Goal: Information Seeking & Learning: Learn about a topic

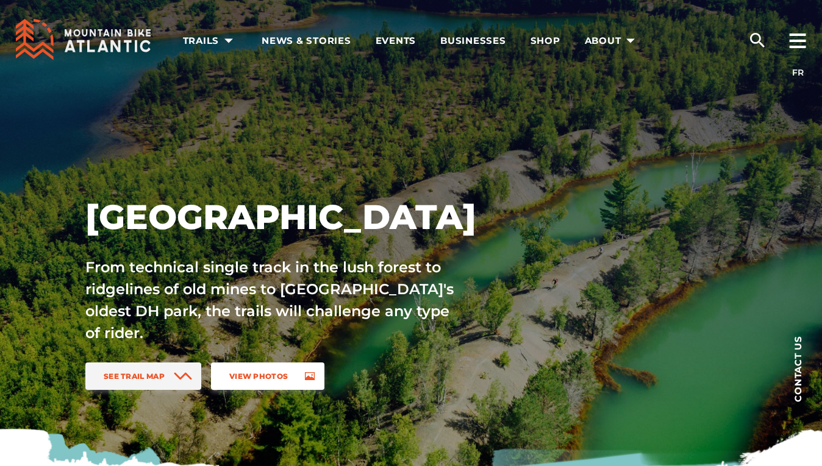
click at [262, 379] on span "View Photos" at bounding box center [258, 376] width 59 height 9
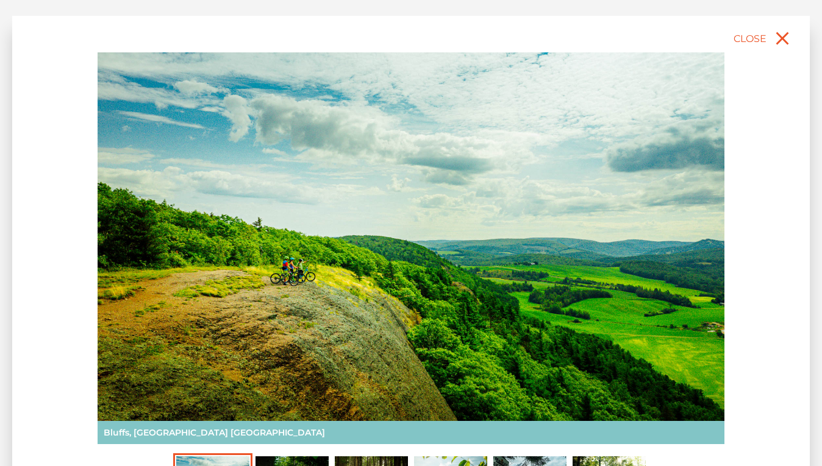
click at [550, 252] on img at bounding box center [411, 248] width 627 height 392
click at [721, 241] on img at bounding box center [411, 248] width 627 height 392
click at [748, 241] on div "slide 2 of 6 Sugarloaf Bike Park, Campbellton NB Bluffs, Sussex NB Rockwood Par…" at bounding box center [410, 283] width 797 height 535
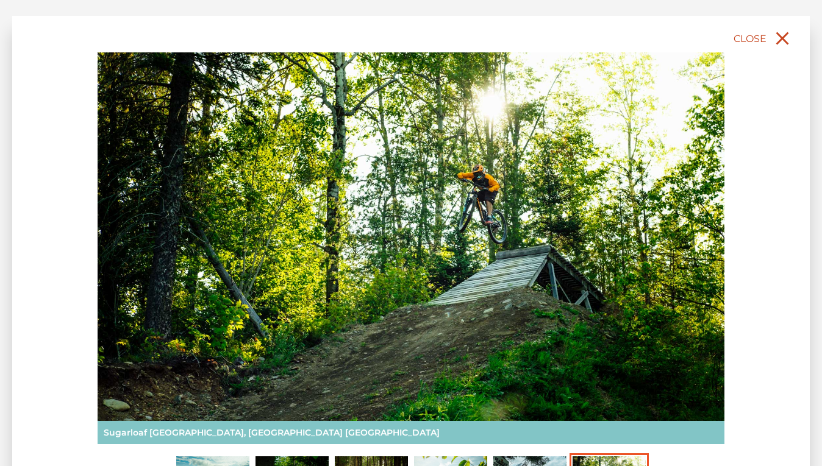
click at [779, 38] on icon "close" at bounding box center [782, 38] width 22 height 22
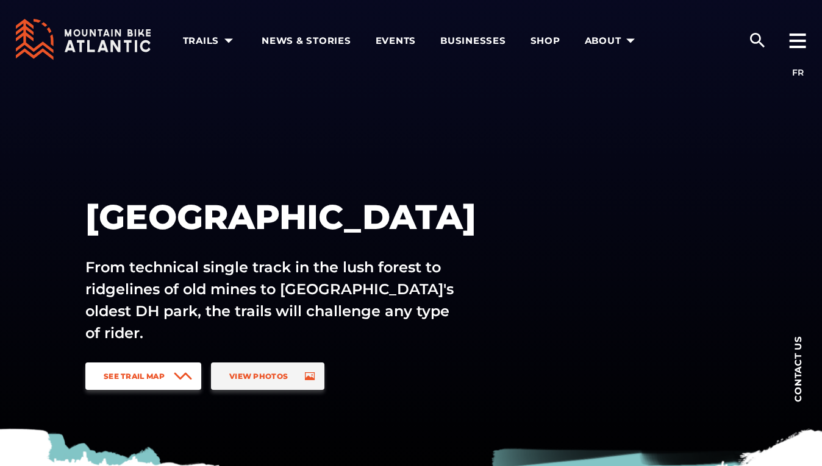
click at [168, 374] on link "See Trail Map" at bounding box center [143, 376] width 116 height 27
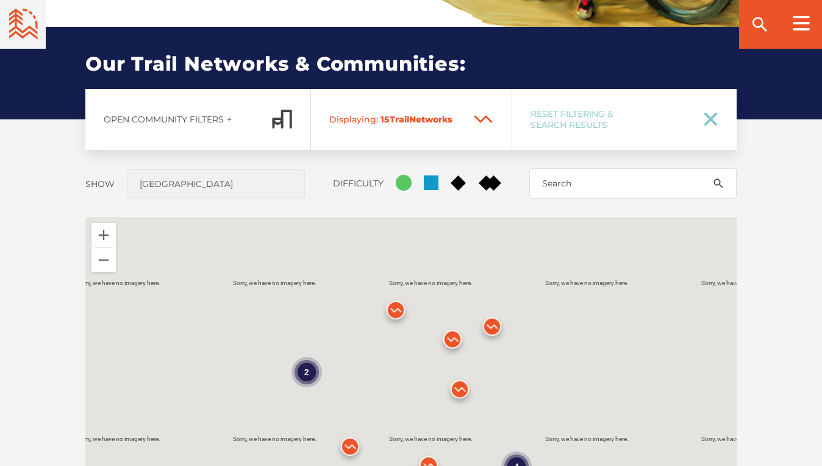
scroll to position [902, 0]
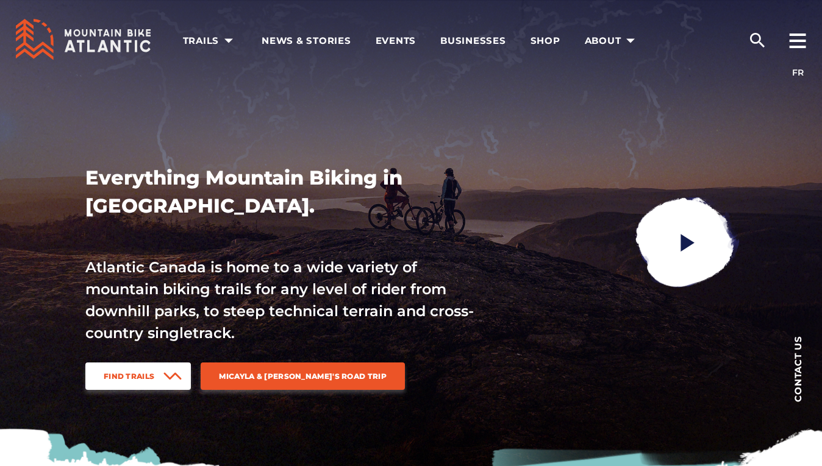
click at [151, 379] on span "Find Trails" at bounding box center [129, 376] width 51 height 9
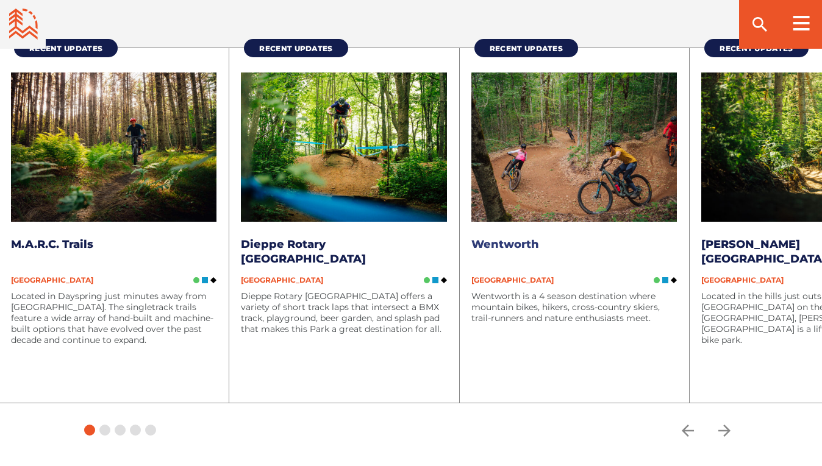
scroll to position [2175, 0]
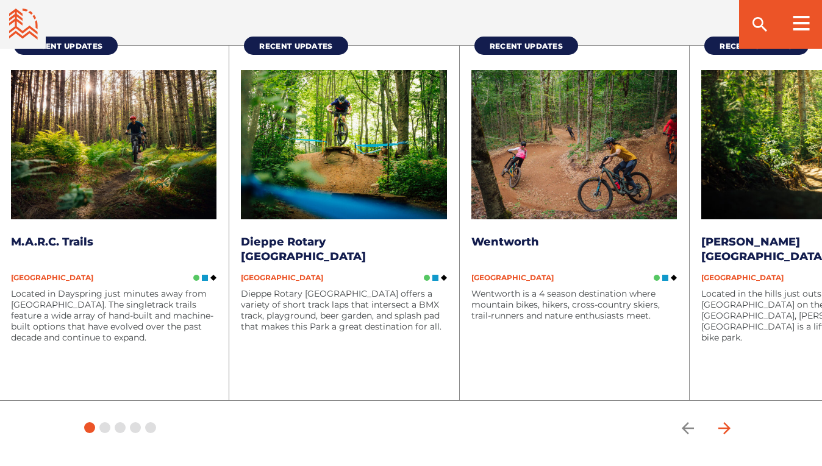
click at [729, 422] on icon "arrow forward" at bounding box center [724, 428] width 12 height 12
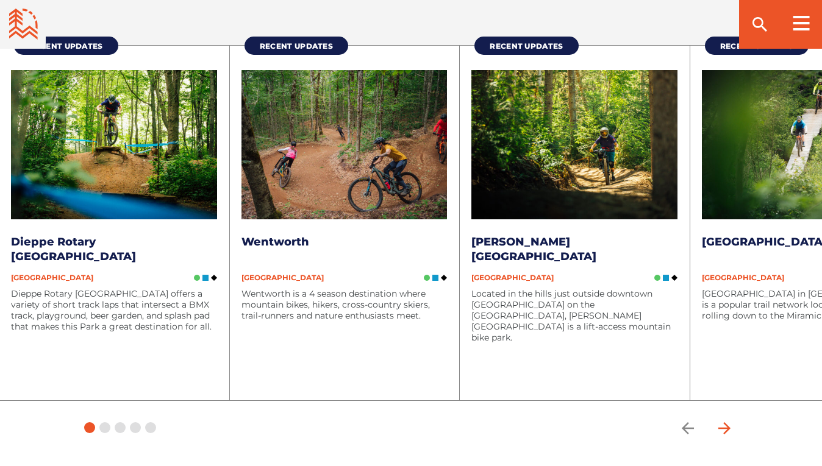
click at [725, 422] on icon "arrow forward" at bounding box center [724, 428] width 12 height 12
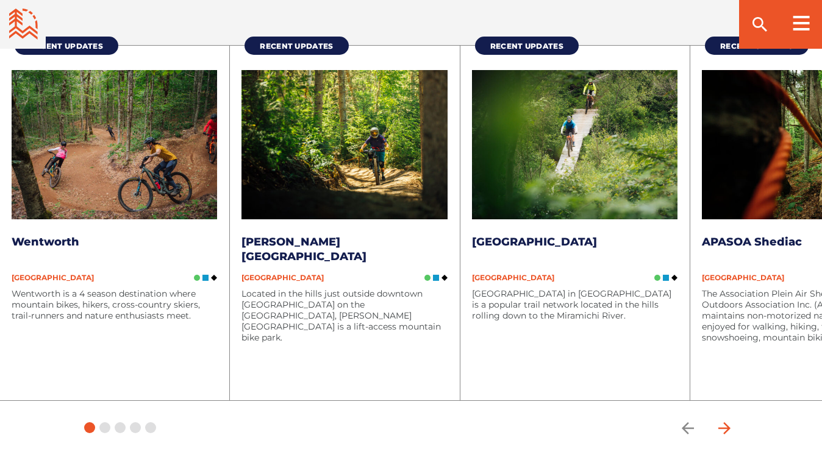
click at [725, 422] on icon "arrow forward" at bounding box center [724, 428] width 12 height 12
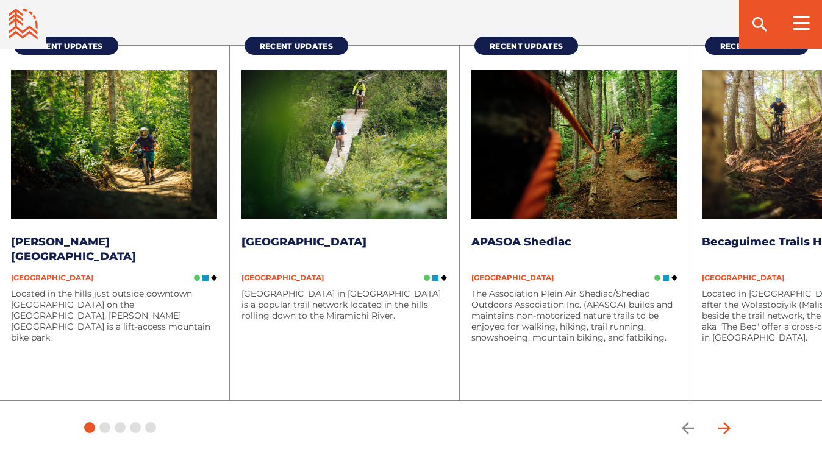
click at [725, 422] on icon "arrow forward" at bounding box center [724, 428] width 12 height 12
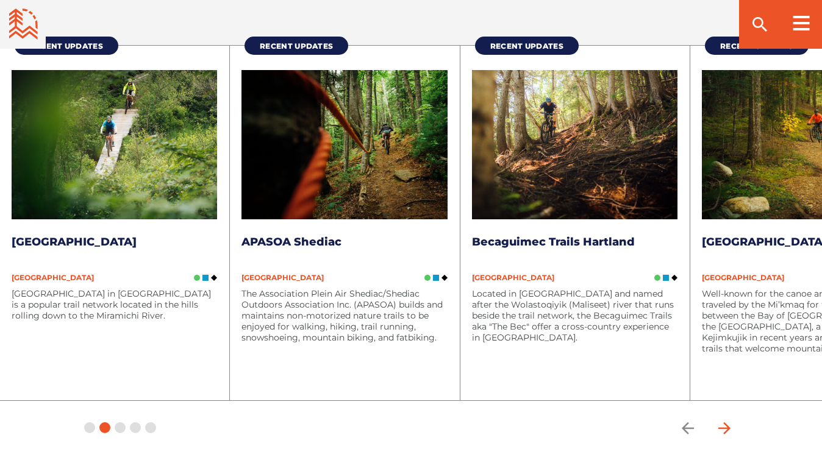
click at [723, 419] on icon "arrow forward" at bounding box center [724, 428] width 18 height 18
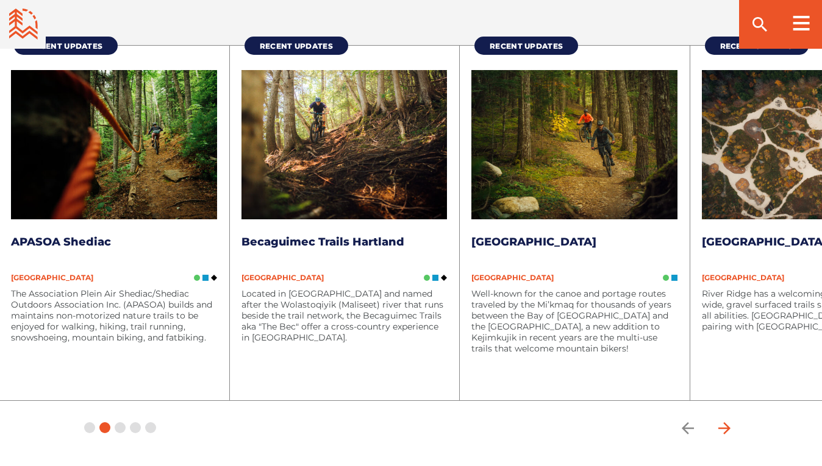
click at [723, 419] on icon "arrow forward" at bounding box center [724, 428] width 18 height 18
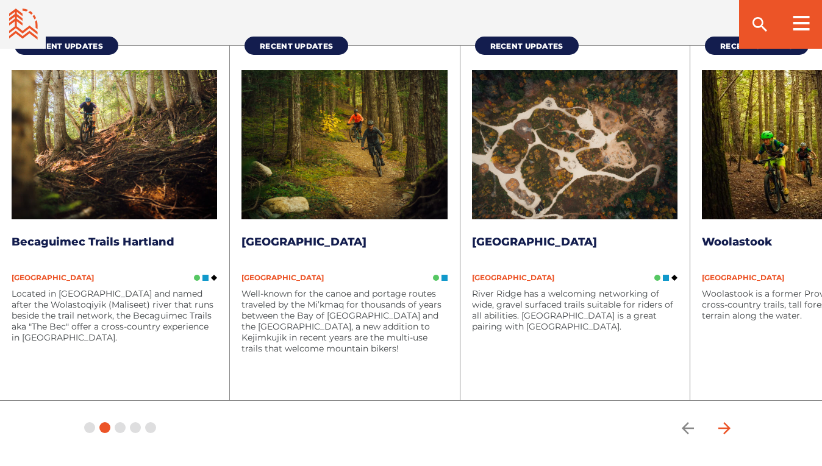
click at [722, 419] on icon "arrow forward" at bounding box center [724, 428] width 18 height 18
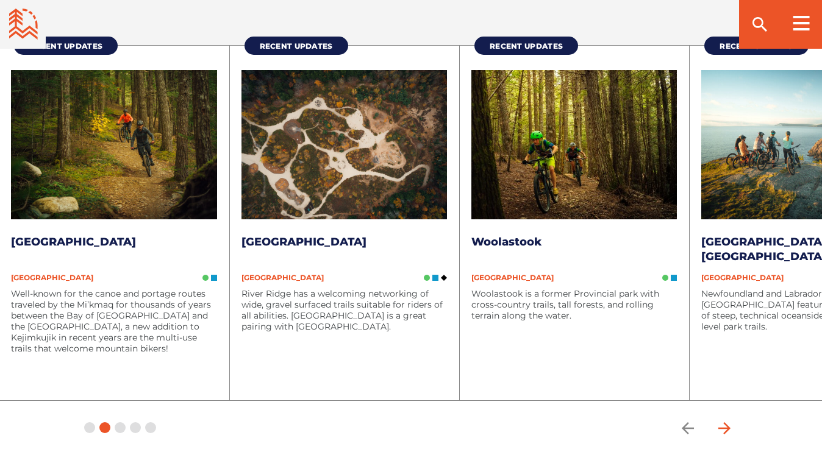
click at [724, 419] on icon "arrow forward" at bounding box center [724, 428] width 18 height 18
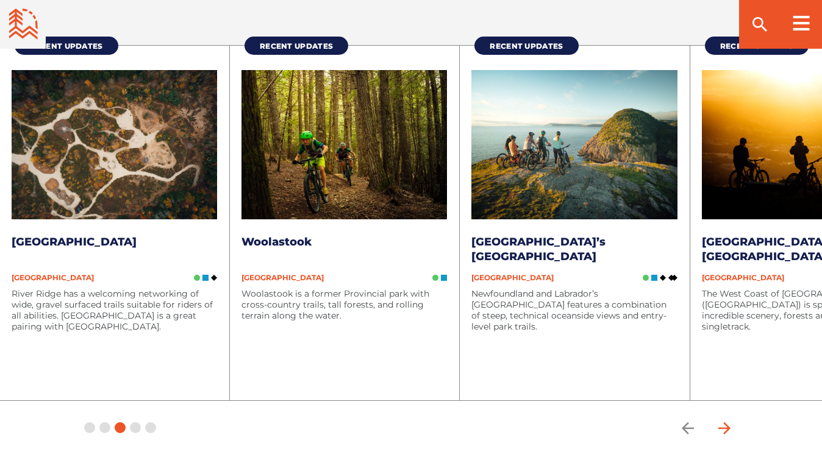
click at [724, 419] on icon "arrow forward" at bounding box center [724, 428] width 18 height 18
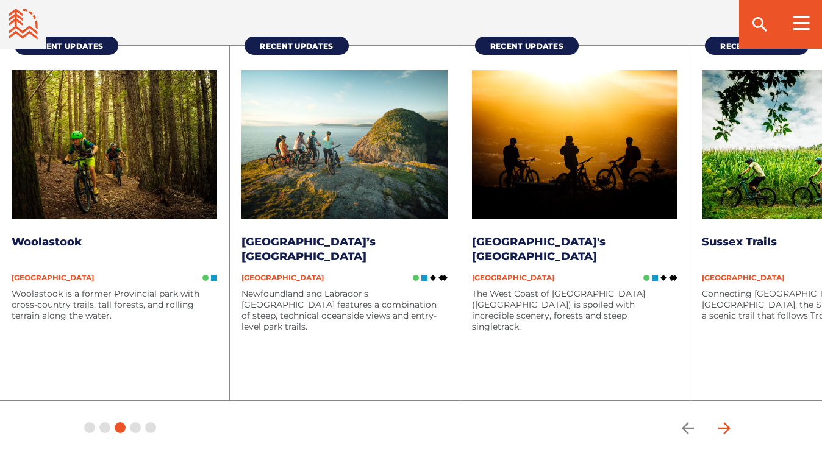
click at [725, 419] on icon "arrow forward" at bounding box center [724, 428] width 18 height 18
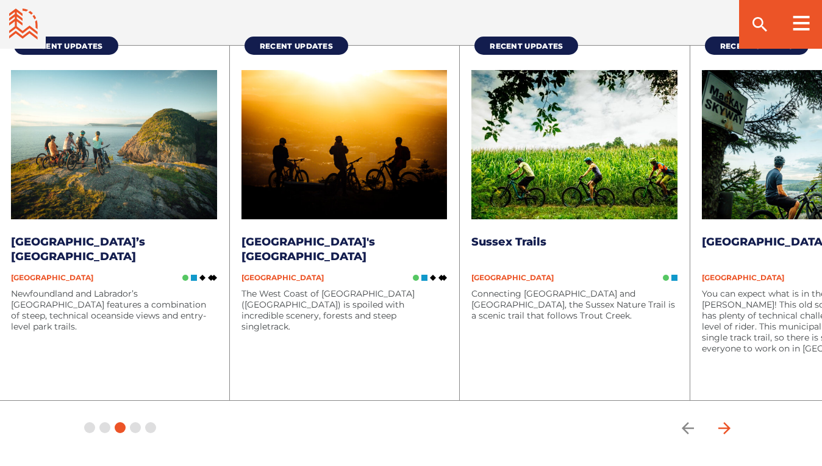
click at [725, 419] on icon "arrow forward" at bounding box center [724, 428] width 18 height 18
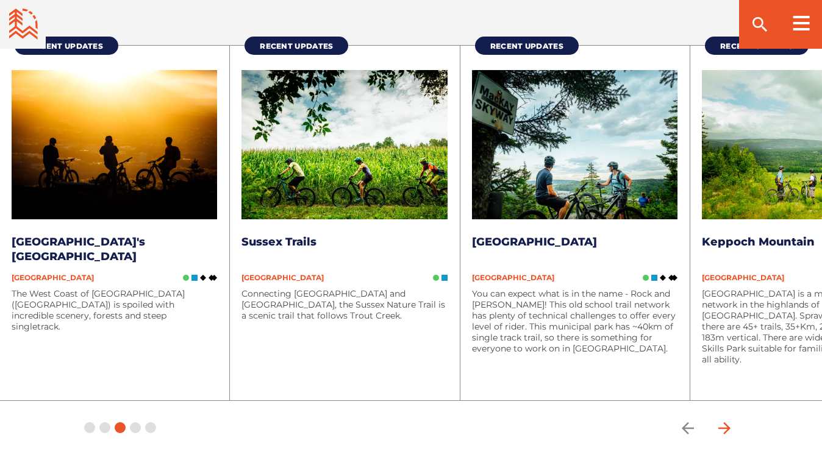
click at [725, 419] on icon "arrow forward" at bounding box center [724, 428] width 18 height 18
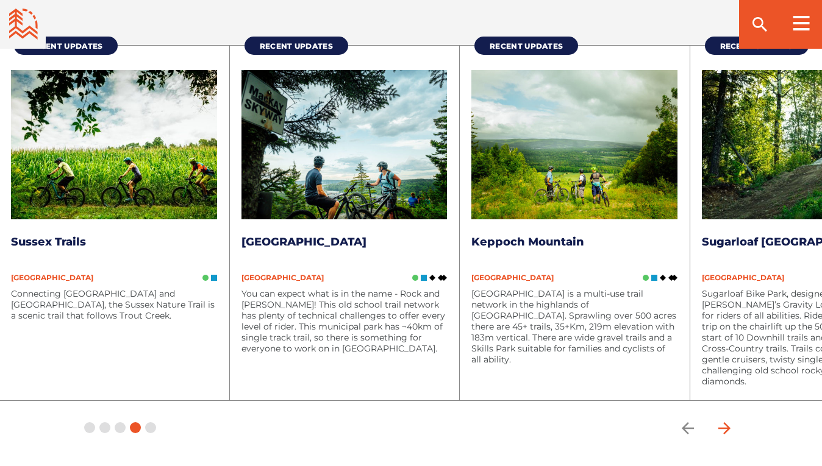
click at [725, 422] on icon "arrow forward" at bounding box center [724, 428] width 12 height 12
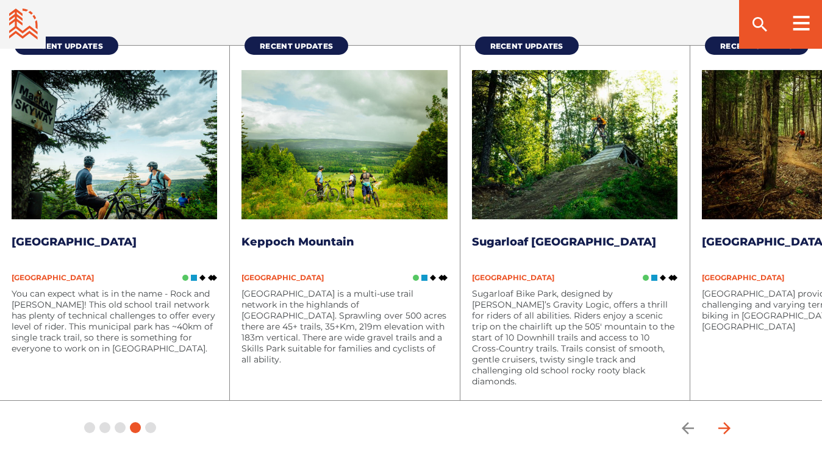
click at [724, 419] on icon "arrow forward" at bounding box center [724, 428] width 18 height 18
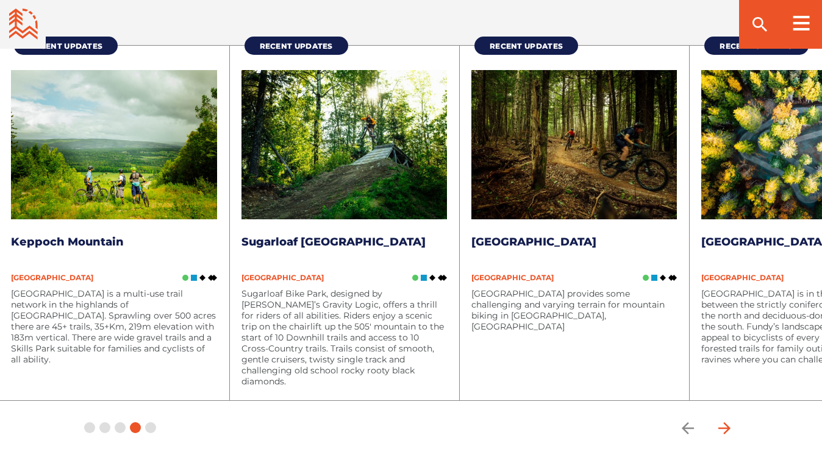
click at [725, 419] on icon "arrow forward" at bounding box center [724, 428] width 18 height 18
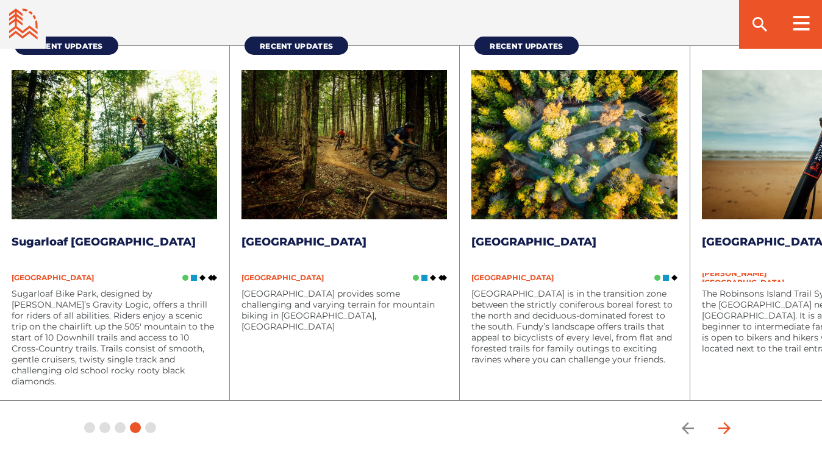
click at [724, 419] on icon "arrow forward" at bounding box center [724, 428] width 18 height 18
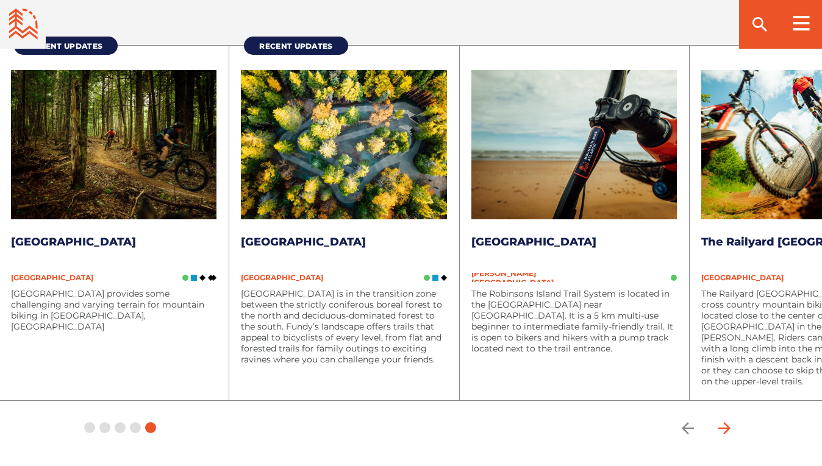
click at [724, 419] on icon "arrow forward" at bounding box center [724, 428] width 18 height 18
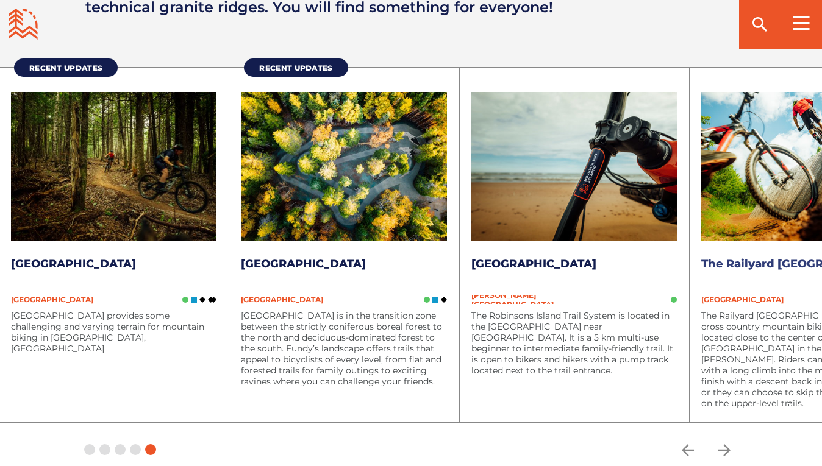
scroll to position [2150, 0]
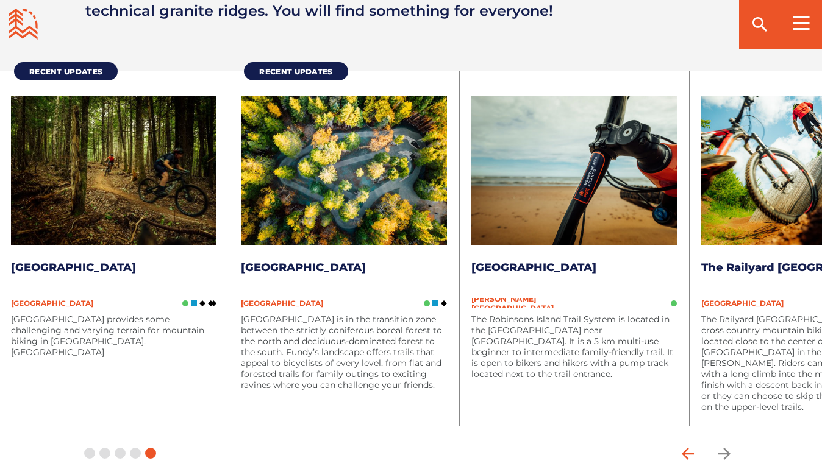
click at [685, 448] on icon "arrow back" at bounding box center [688, 454] width 12 height 12
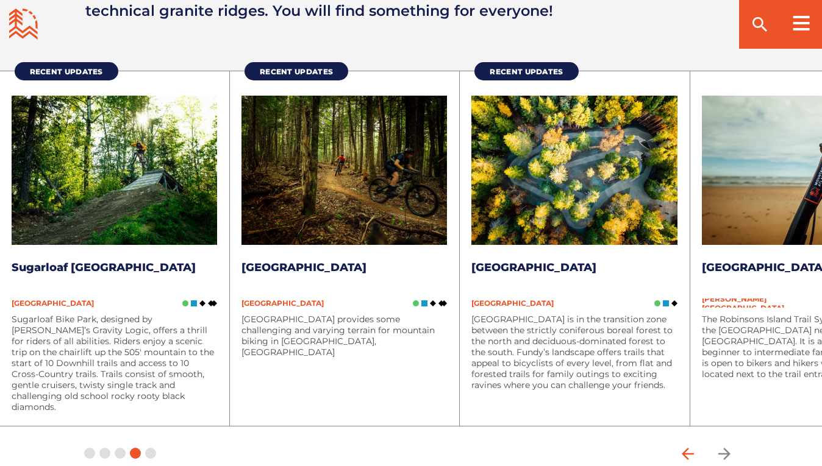
click at [685, 448] on icon "arrow back" at bounding box center [688, 454] width 12 height 12
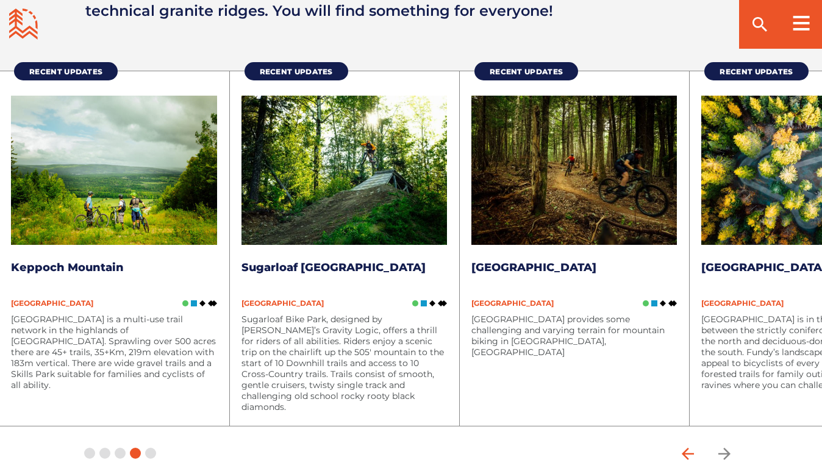
click at [685, 448] on icon "arrow back" at bounding box center [688, 454] width 12 height 12
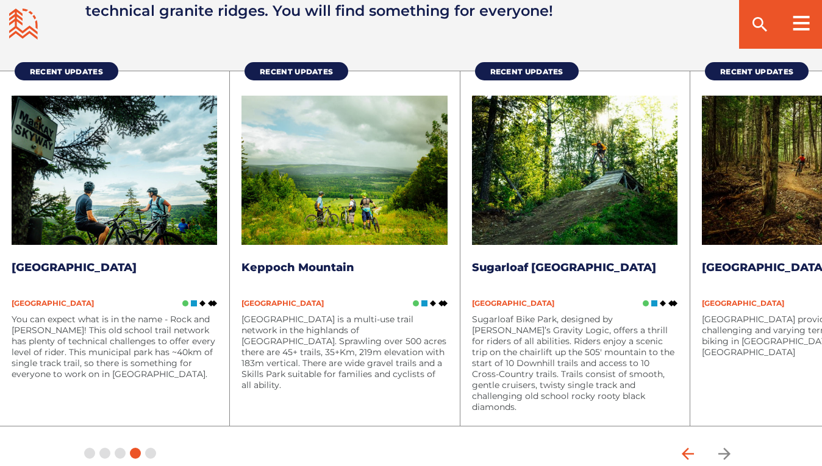
click at [685, 448] on icon "arrow back" at bounding box center [688, 454] width 12 height 12
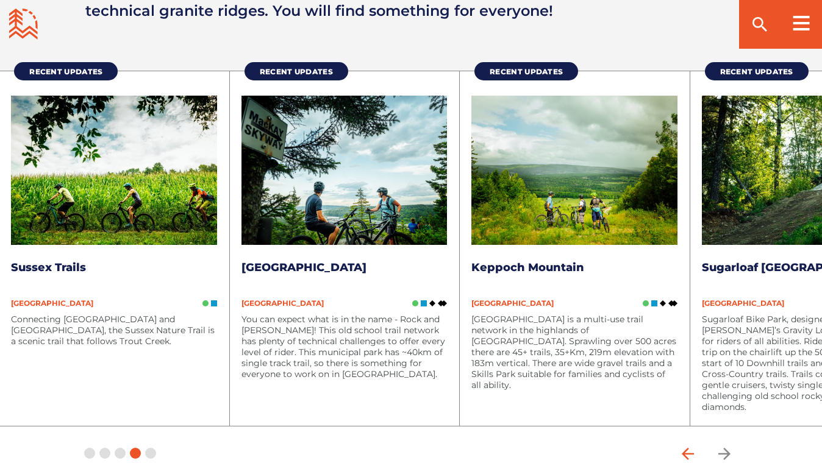
click at [685, 448] on icon "arrow back" at bounding box center [688, 454] width 12 height 12
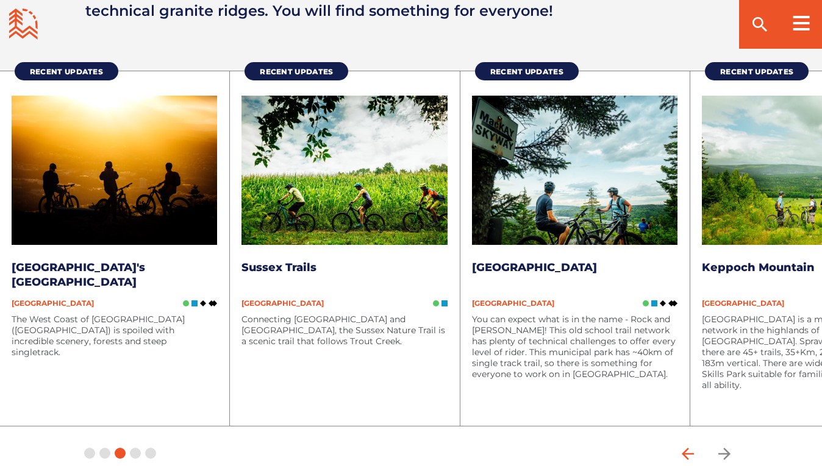
click at [685, 448] on icon "arrow back" at bounding box center [688, 454] width 12 height 12
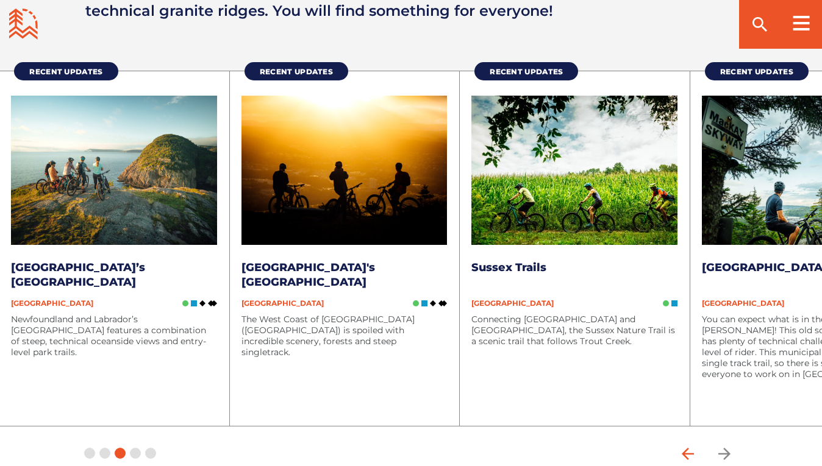
click at [685, 448] on icon "arrow back" at bounding box center [688, 454] width 12 height 12
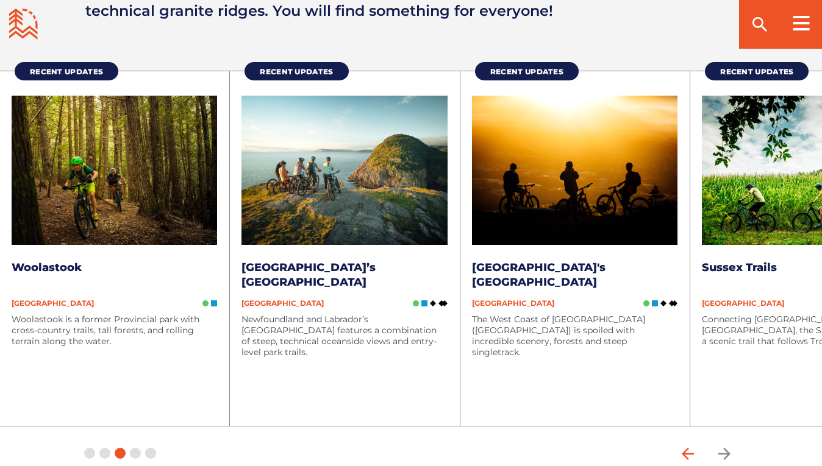
click at [685, 448] on icon "arrow back" at bounding box center [688, 454] width 12 height 12
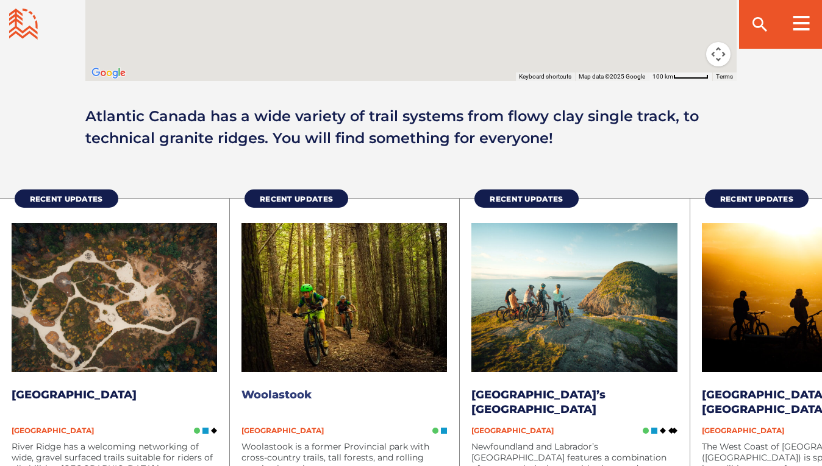
scroll to position [2014, 0]
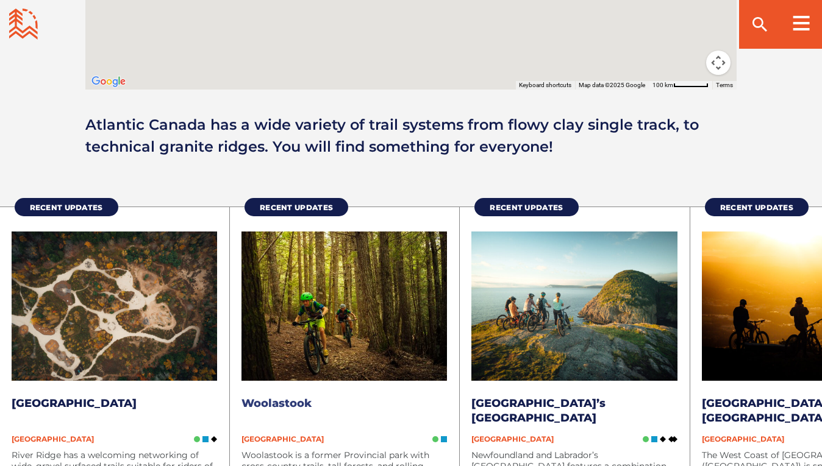
click at [290, 397] on link "Woolastook" at bounding box center [276, 403] width 70 height 13
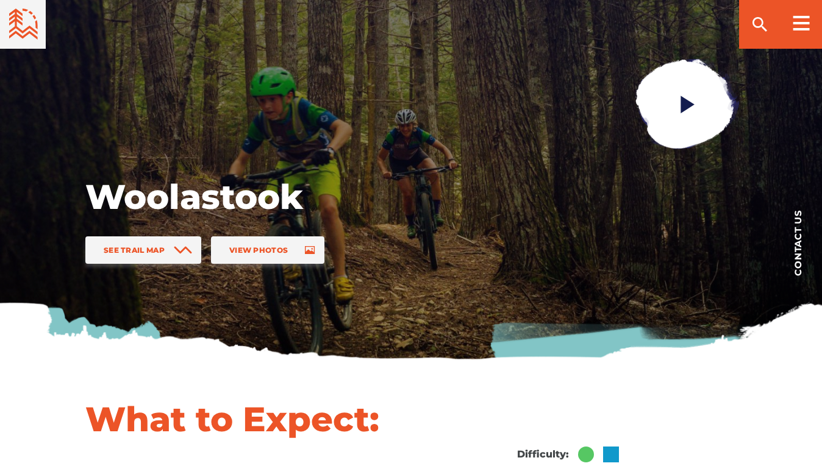
scroll to position [126, 0]
click at [270, 252] on span "View Photos" at bounding box center [258, 250] width 59 height 9
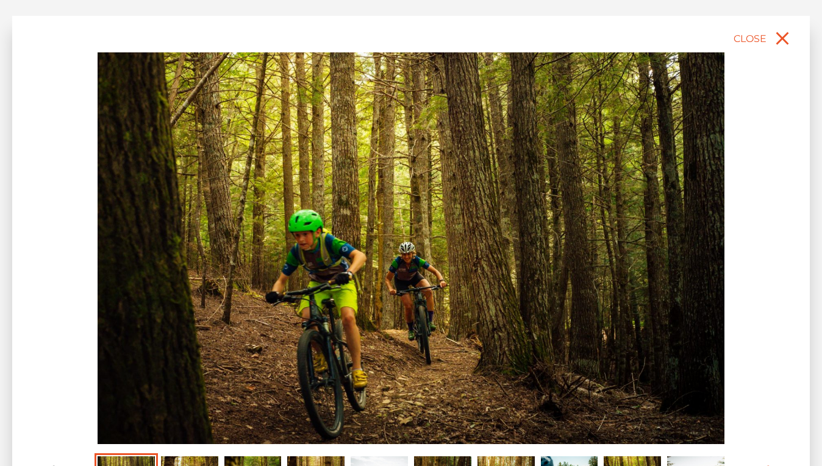
click at [204, 460] on img "Carousel Page 2" at bounding box center [189, 474] width 57 height 35
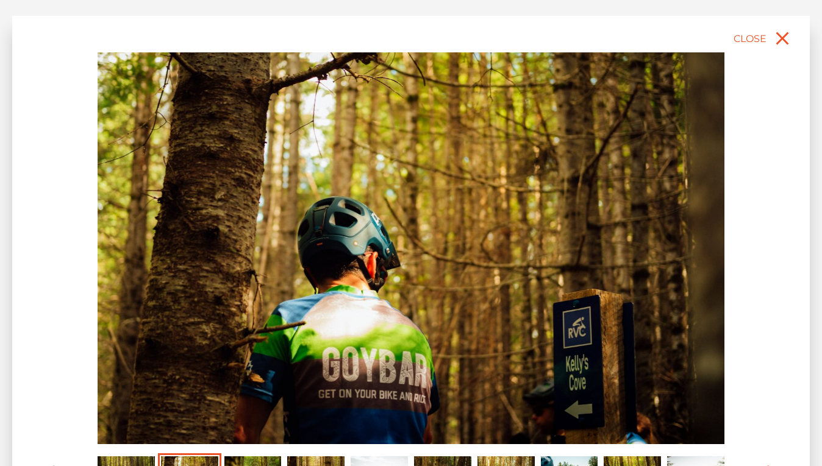
click at [256, 461] on img "Carousel Page 3" at bounding box center [252, 474] width 57 height 35
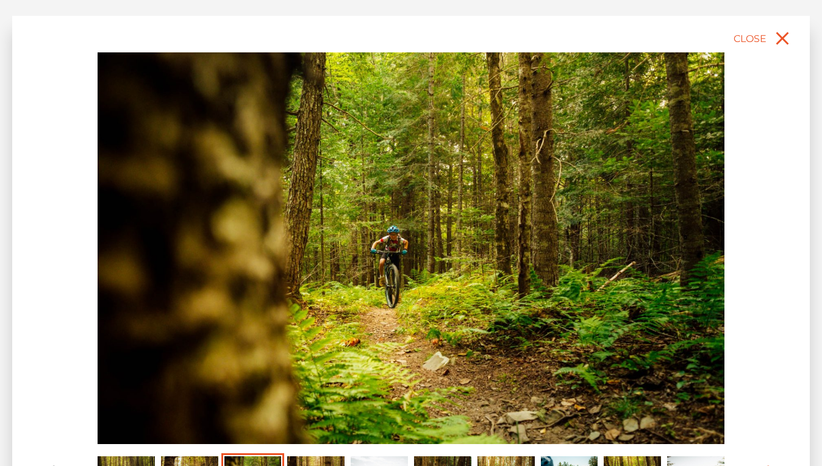
click at [313, 462] on img "Carousel Page 4" at bounding box center [315, 474] width 57 height 35
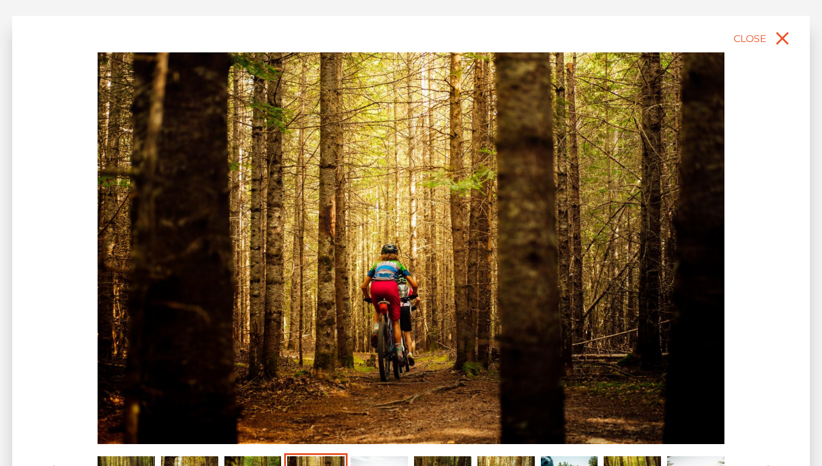
click at [371, 460] on img "Carousel Page 5" at bounding box center [379, 474] width 57 height 35
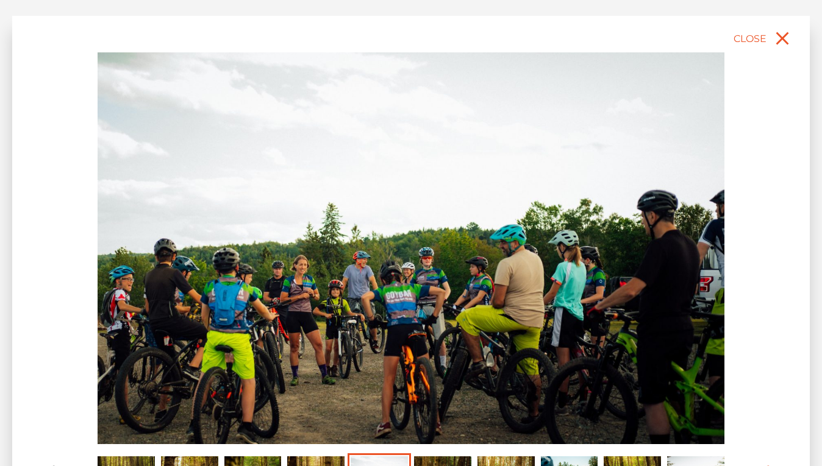
click at [438, 462] on img "Carousel Page 6" at bounding box center [442, 474] width 57 height 35
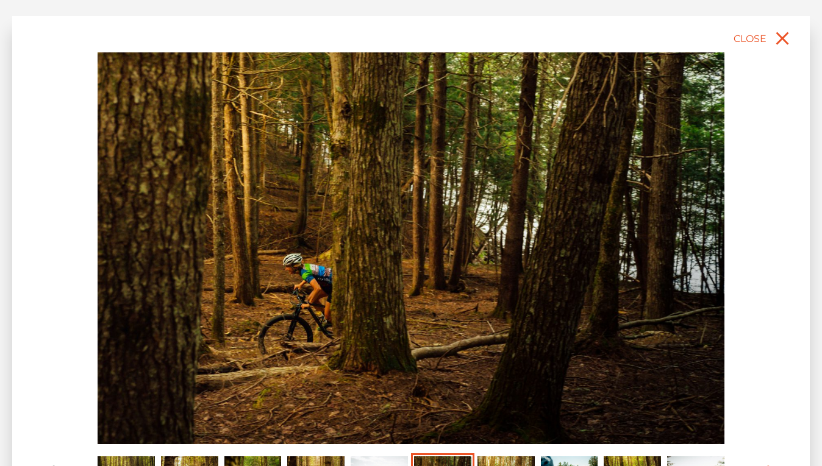
click at [501, 462] on img "Carousel Page 7" at bounding box center [505, 474] width 57 height 35
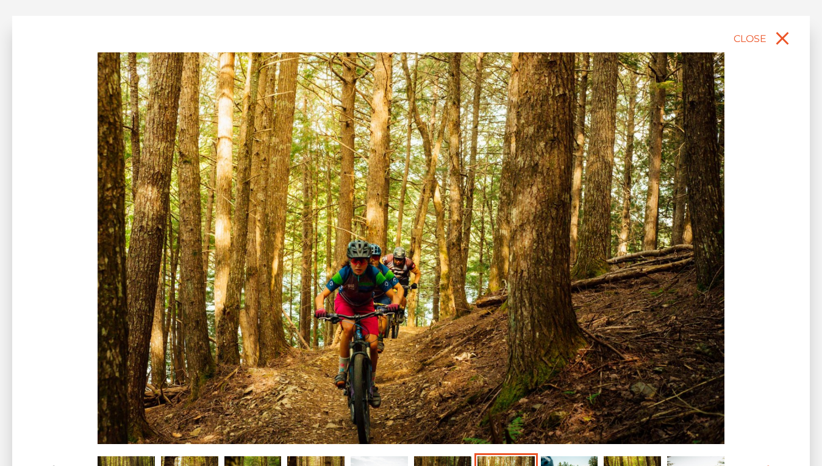
click at [580, 460] on img "Carousel Page 8" at bounding box center [569, 474] width 57 height 35
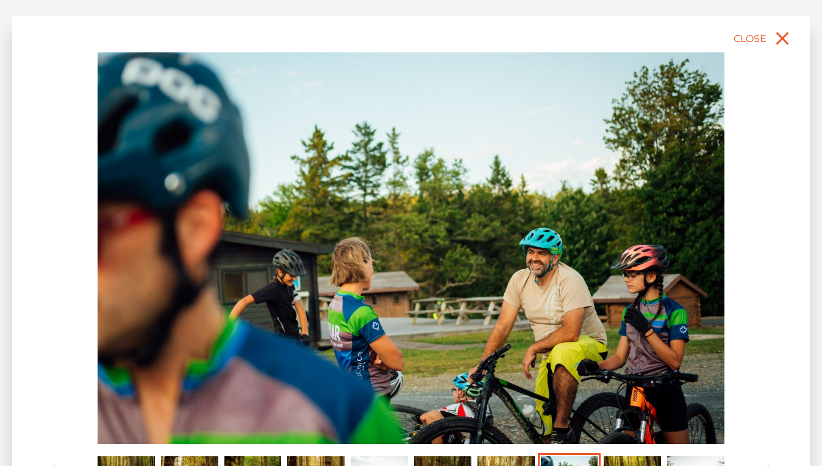
click at [647, 460] on img "Carousel Page 9" at bounding box center [632, 474] width 57 height 35
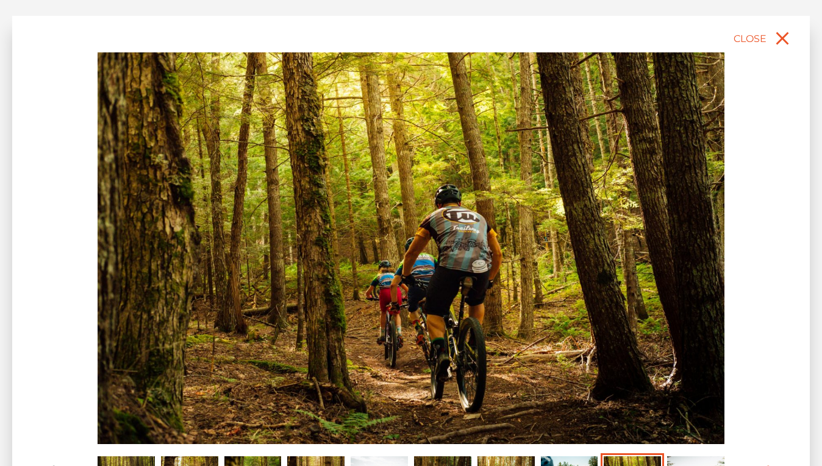
click at [683, 458] on img "Carousel Page 10" at bounding box center [695, 474] width 57 height 35
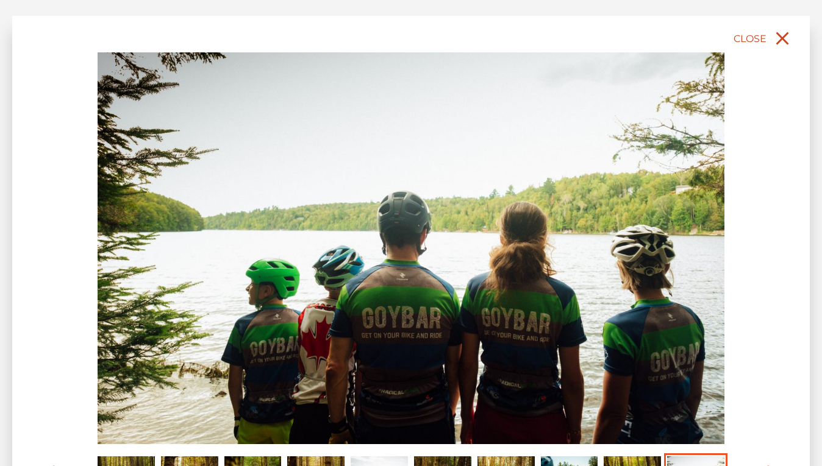
click at [779, 40] on icon "close" at bounding box center [782, 38] width 22 height 22
